Goal: Information Seeking & Learning: Find specific fact

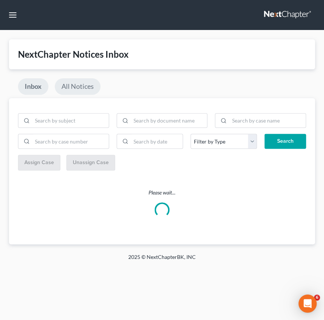
click at [70, 88] on link "All Notices" at bounding box center [78, 86] width 46 height 17
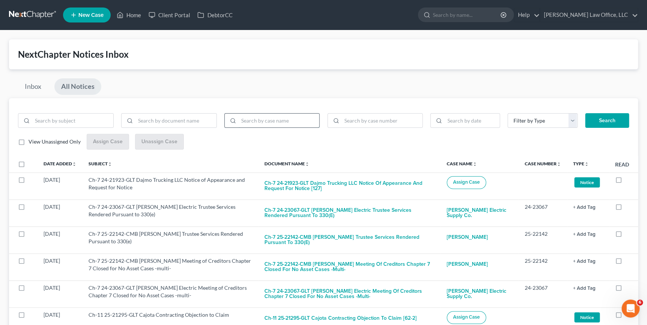
click at [271, 115] on input "search" at bounding box center [279, 121] width 81 height 14
type input "Commercial Trade Source"
click at [324, 113] on button "Search" at bounding box center [607, 120] width 44 height 15
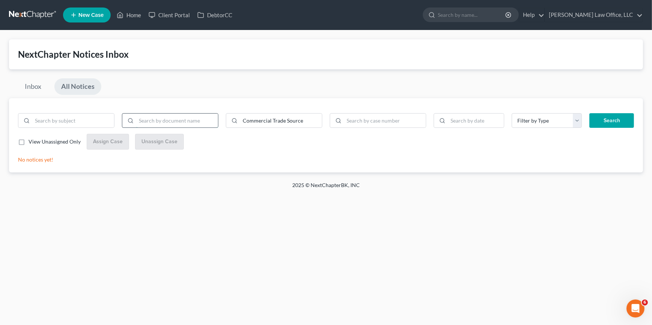
click at [146, 116] on input "search" at bounding box center [177, 121] width 82 height 14
type input "Commercial Trade"
click at [324, 113] on button "Search" at bounding box center [612, 120] width 45 height 15
drag, startPoint x: 312, startPoint y: 124, endPoint x: 141, endPoint y: 108, distance: 171.8
click at [141, 108] on div "Commercial Trade Commercial Trade Source Filter by Type Board Resolution Credit…" at bounding box center [326, 135] width 634 height 74
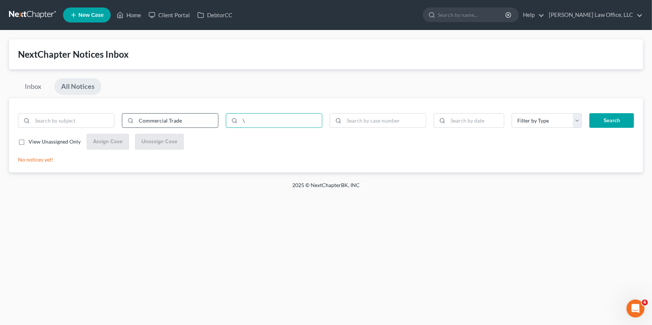
click at [324, 113] on button "Search" at bounding box center [612, 120] width 45 height 15
type input "\"
click at [324, 113] on button "Search" at bounding box center [612, 120] width 45 height 15
